Goal: Complete application form: Complete application form

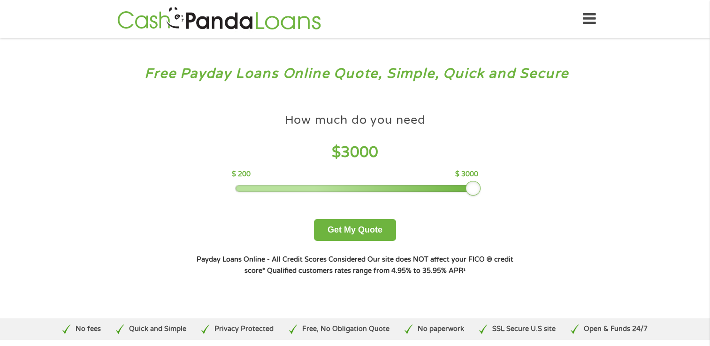
drag, startPoint x: 306, startPoint y: 187, endPoint x: 473, endPoint y: 195, distance: 167.2
click at [473, 195] on div at bounding box center [472, 188] width 15 height 15
click at [349, 232] on button "Get My Quote" at bounding box center [355, 230] width 82 height 22
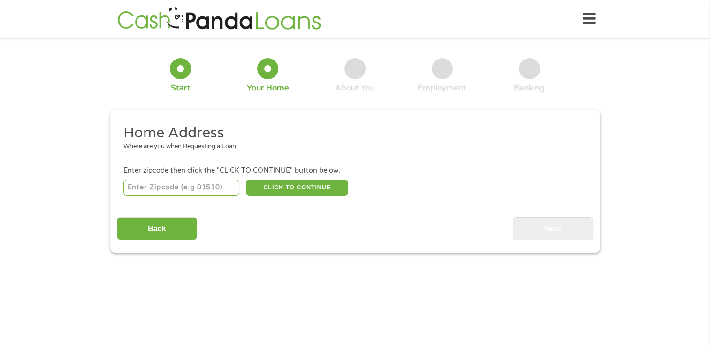
click at [137, 187] on input "number" at bounding box center [181, 188] width 116 height 16
type input "02893"
click at [271, 186] on button "CLICK TO CONTINUE" at bounding box center [297, 188] width 102 height 16
type input "02893"
type input "West Warwick"
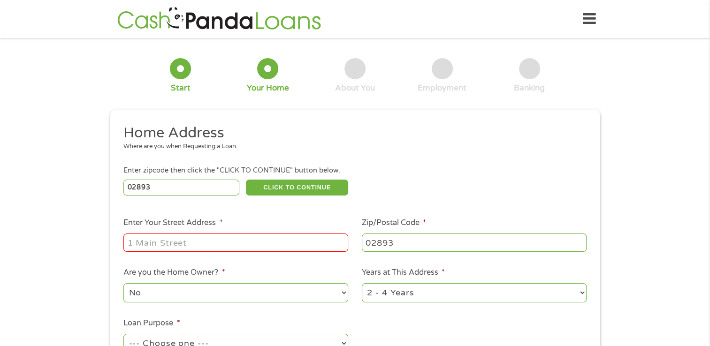
click at [137, 244] on input "Enter Your Street Address *" at bounding box center [235, 243] width 225 height 18
type input "58 Tiogue Ave Apt 208"
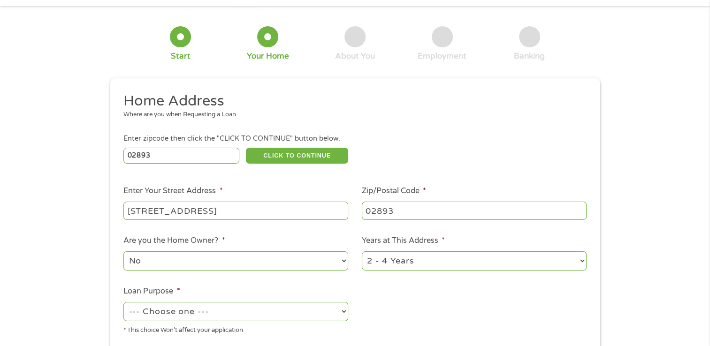
scroll to position [47, 0]
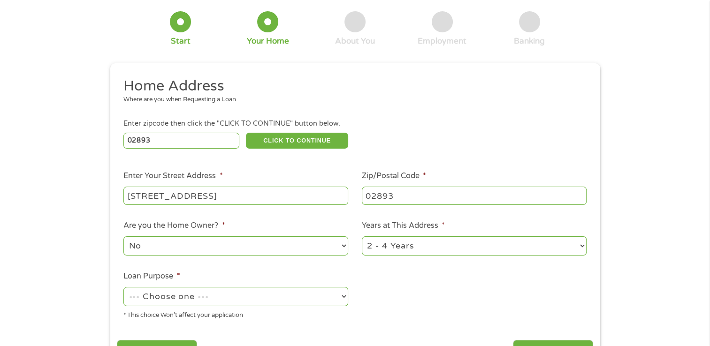
click at [579, 245] on select "1 Year or less 1 - 2 Years 2 - 4 Years Over 4 Years" at bounding box center [474, 245] width 225 height 19
select select "60months"
click at [362, 237] on select "1 Year or less 1 - 2 Years 2 - 4 Years Over 4 Years" at bounding box center [474, 245] width 225 height 19
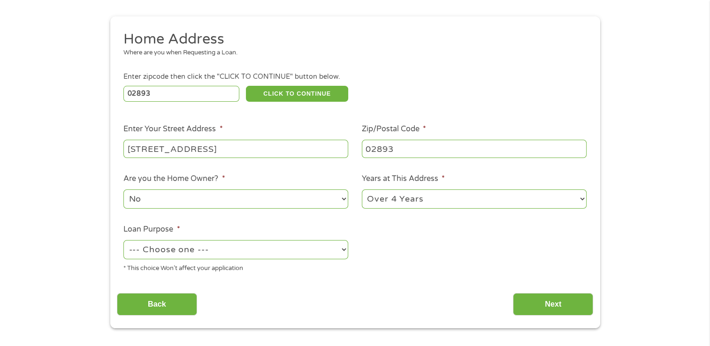
scroll to position [188, 0]
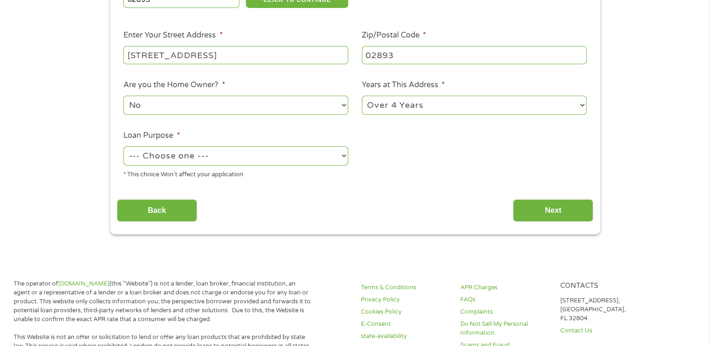
click at [321, 153] on select "--- Choose one --- Pay Bills Debt Consolidation Home Improvement Major Purchase…" at bounding box center [235, 155] width 225 height 19
select select "paybills"
click at [123, 147] on select "--- Choose one --- Pay Bills Debt Consolidation Home Improvement Major Purchase…" at bounding box center [235, 155] width 225 height 19
click at [535, 208] on input "Next" at bounding box center [553, 210] width 80 height 23
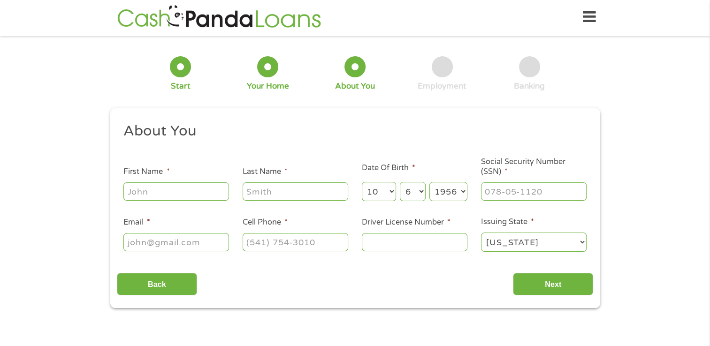
scroll to position [0, 0]
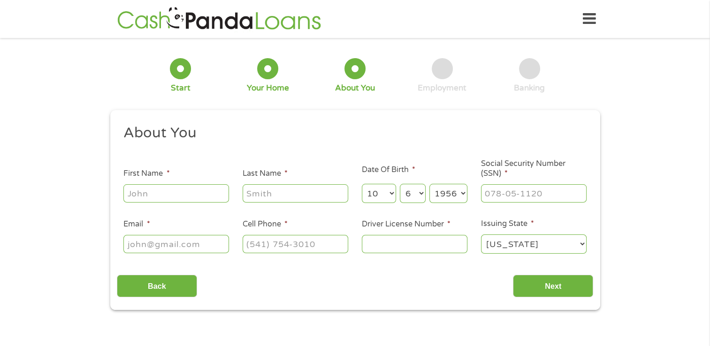
click at [131, 191] on input "First Name *" at bounding box center [176, 193] width 106 height 18
type input "Allison"
type input "Barry"
type input "abarry7211@gmail.com"
type input "(401) 262-1701"
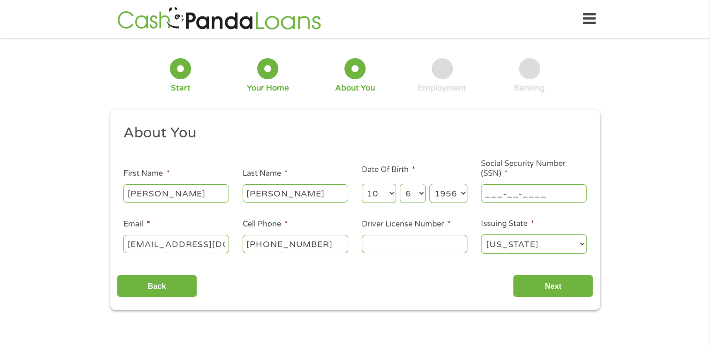
click at [482, 192] on input "___-__-____" at bounding box center [534, 193] width 106 height 18
type input "037-40-2750"
click at [390, 241] on input "Driver License Number *" at bounding box center [415, 244] width 106 height 18
type input "8041576"
click at [552, 281] on input "Next" at bounding box center [553, 286] width 80 height 23
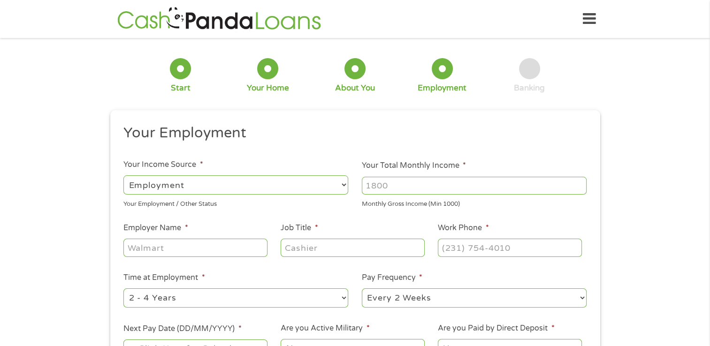
scroll to position [4, 4]
click at [202, 181] on select "--- Choose one --- Employment Self Employed Benefits" at bounding box center [235, 184] width 225 height 19
select select "benefits"
click at [123, 175] on select "--- Choose one --- Employment Self Employed Benefits" at bounding box center [235, 184] width 225 height 19
type input "Other"
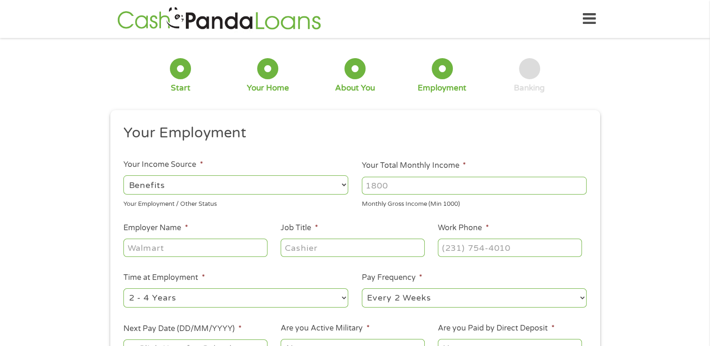
type input "(401) 262-1701"
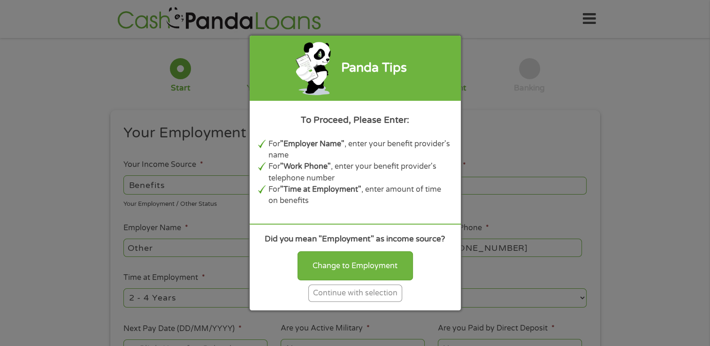
click at [329, 290] on div "Continue with selection" at bounding box center [355, 293] width 94 height 17
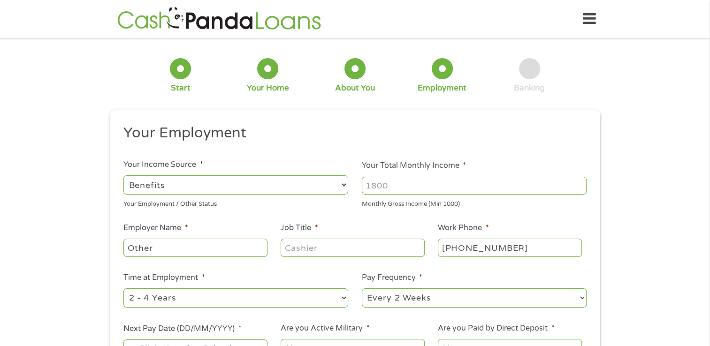
click at [388, 185] on input "Your Total Monthly Income *" at bounding box center [474, 186] width 225 height 18
type input "2376"
click at [282, 245] on input "Job Title *" at bounding box center [353, 248] width 144 height 18
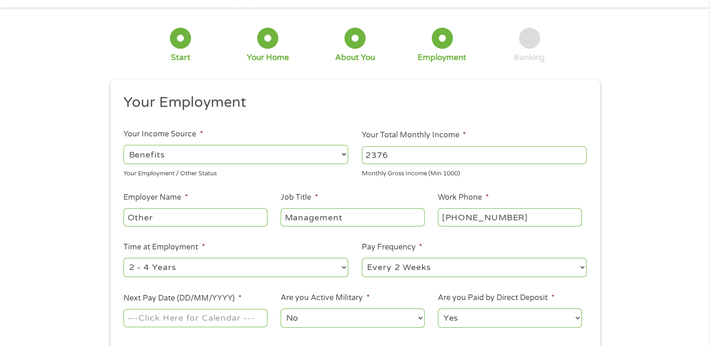
scroll to position [47, 0]
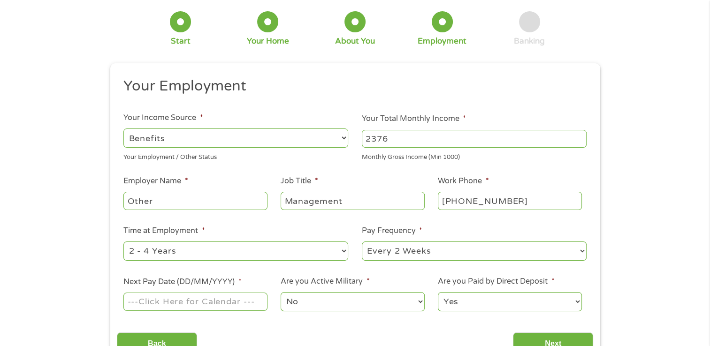
type input "Management"
click at [340, 249] on select "--- Choose one --- 1 Year or less 1 - 2 Years 2 - 4 Years Over 4 Years" at bounding box center [235, 251] width 225 height 19
select select "60months"
click at [123, 242] on select "--- Choose one --- 1 Year or less 1 - 2 Years 2 - 4 Years Over 4 Years" at bounding box center [235, 251] width 225 height 19
click at [427, 255] on select "--- Choose one --- Every 2 Weeks Every Week Monthly Semi-Monthly" at bounding box center [474, 251] width 225 height 19
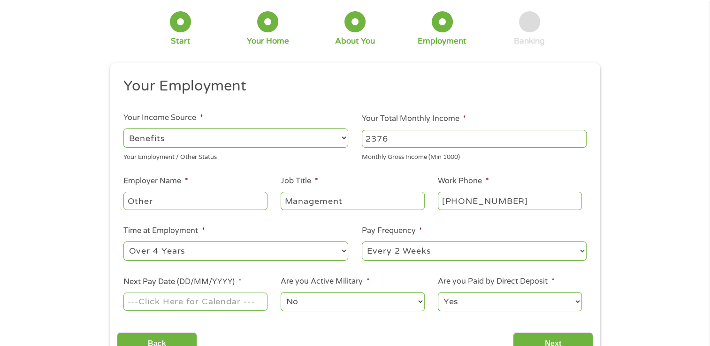
select select "monthly"
click at [362, 242] on select "--- Choose one --- Every 2 Weeks Every Week Monthly Semi-Monthly" at bounding box center [474, 251] width 225 height 19
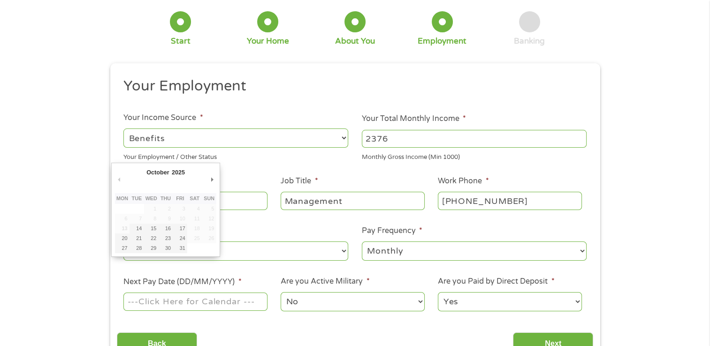
click at [160, 301] on input "Next Pay Date (DD/MM/YYYY) *" at bounding box center [195, 302] width 144 height 18
type input "31/10/2025"
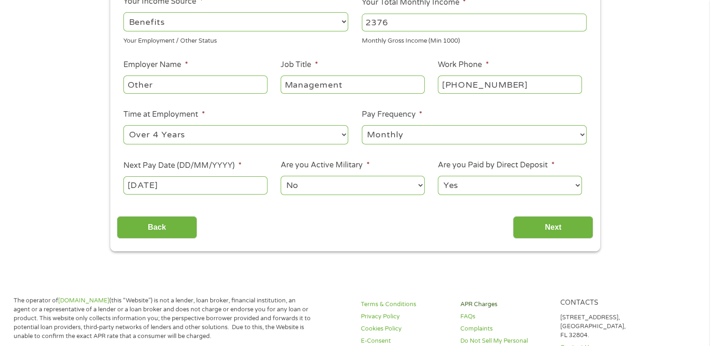
scroll to position [188, 0]
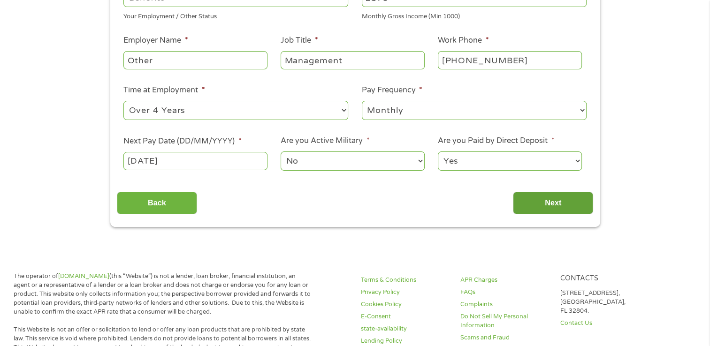
click at [544, 201] on input "Next" at bounding box center [553, 203] width 80 height 23
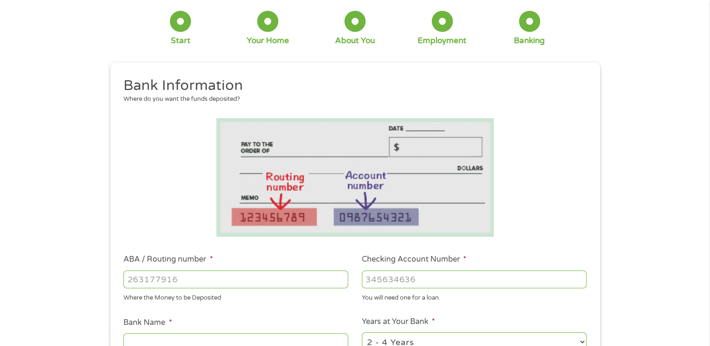
scroll to position [94, 0]
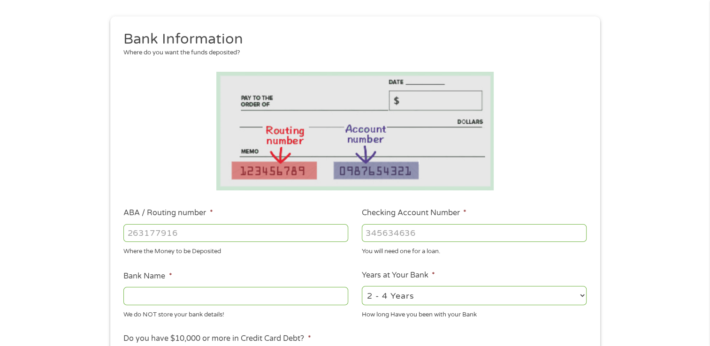
click at [137, 234] on input "ABA / Routing number *" at bounding box center [235, 233] width 225 height 18
type input "011500120"
type input "CITIZENS BANK NATIONAL ASSOCIATION"
type input "011500120"
click at [371, 230] on input "Checking Account Number *" at bounding box center [474, 233] width 225 height 18
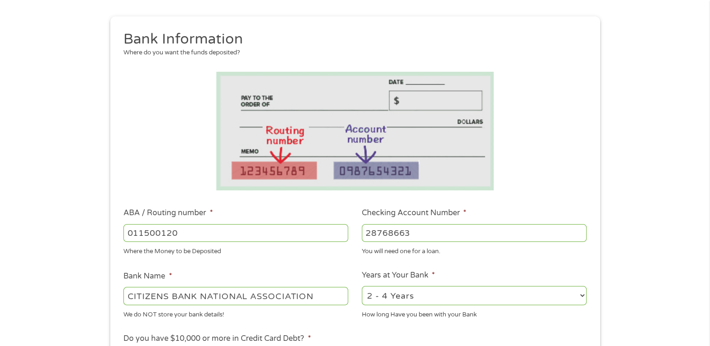
type input "28768663"
click at [408, 298] on select "2 - 4 Years 6 - 12 Months 1 - 2 Years Over 4 Years" at bounding box center [474, 295] width 225 height 19
select select "60months"
click at [362, 287] on select "2 - 4 Years 6 - 12 Months 1 - 2 Years Over 4 Years" at bounding box center [474, 295] width 225 height 19
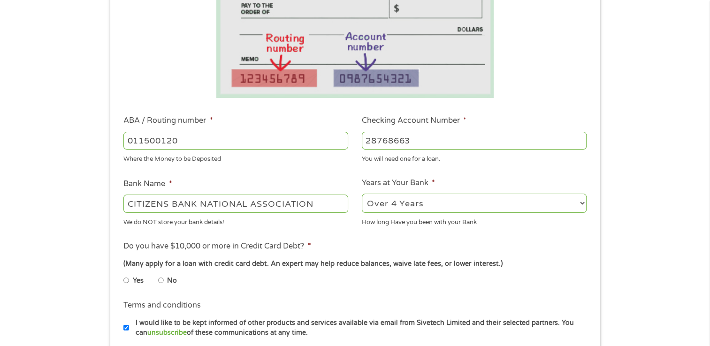
scroll to position [188, 0]
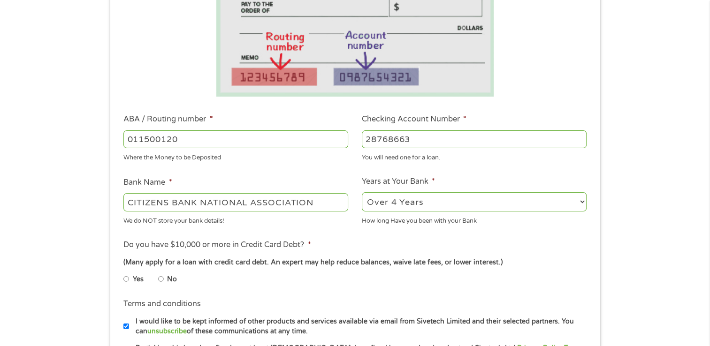
click at [160, 278] on input "No" at bounding box center [161, 279] width 6 height 15
radio input "true"
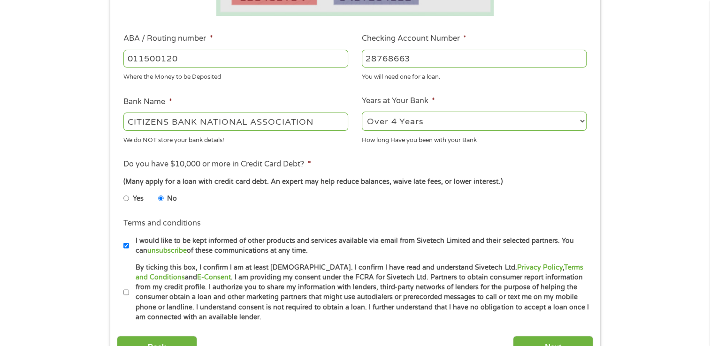
scroll to position [282, 0]
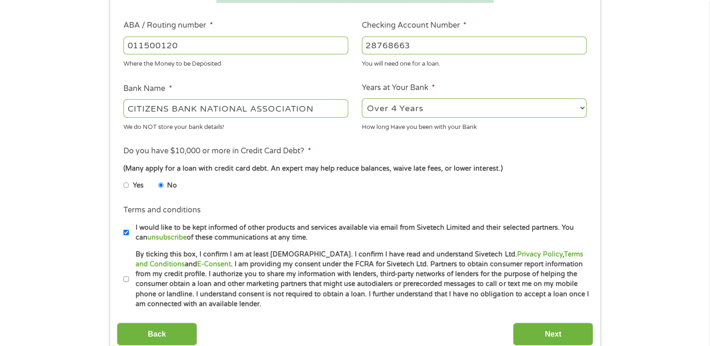
click at [126, 277] on input "By ticking this box, I confirm I am at least 18 years old. I confirm I have rea…" at bounding box center [126, 279] width 6 height 15
checkbox input "true"
click at [534, 328] on input "Next" at bounding box center [553, 334] width 80 height 23
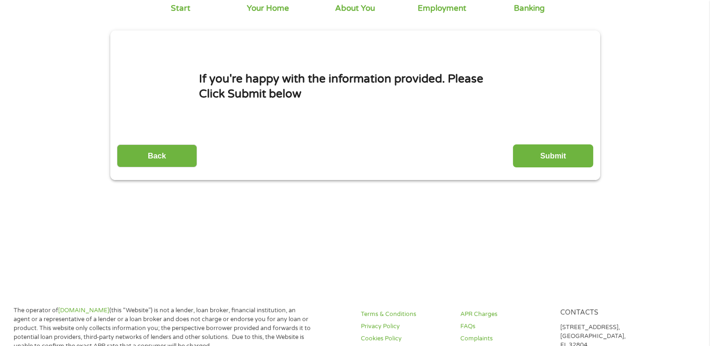
scroll to position [0, 0]
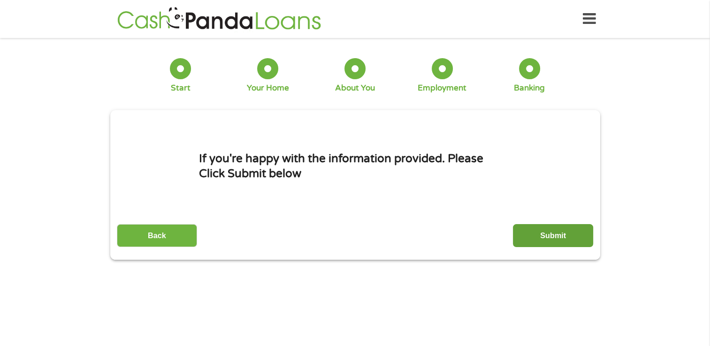
click at [550, 237] on input "Submit" at bounding box center [553, 235] width 80 height 23
